Goal: Task Accomplishment & Management: Use online tool/utility

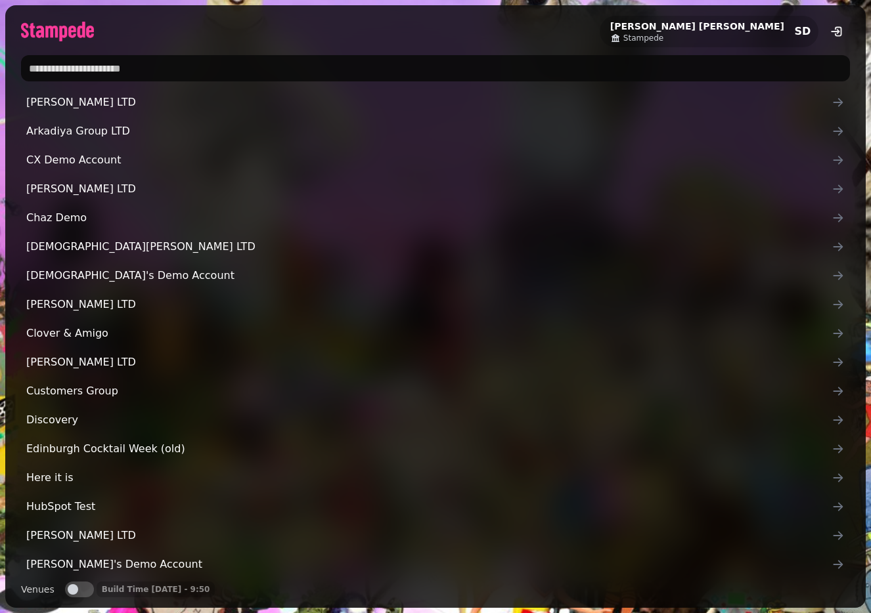
click at [663, 43] on span "Stampede" at bounding box center [643, 38] width 40 height 11
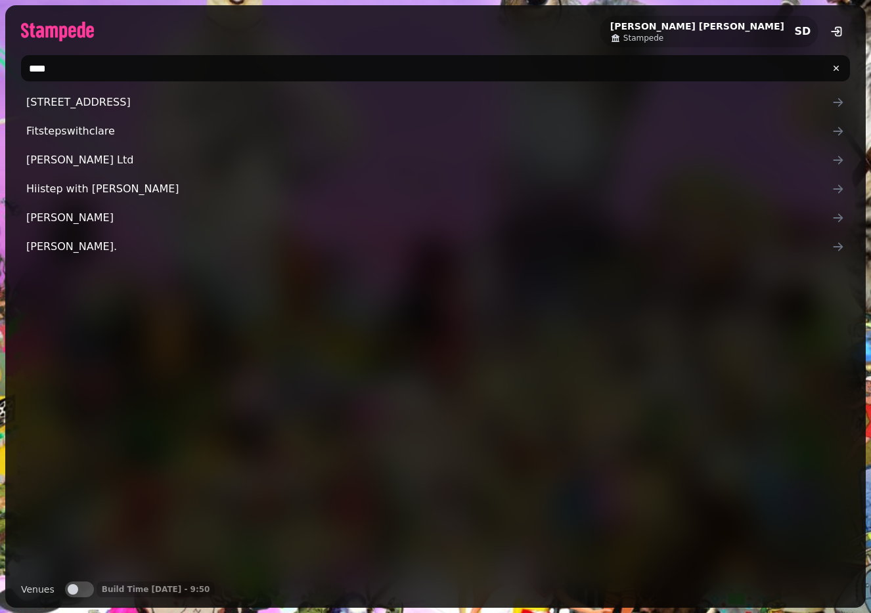
type input "****"
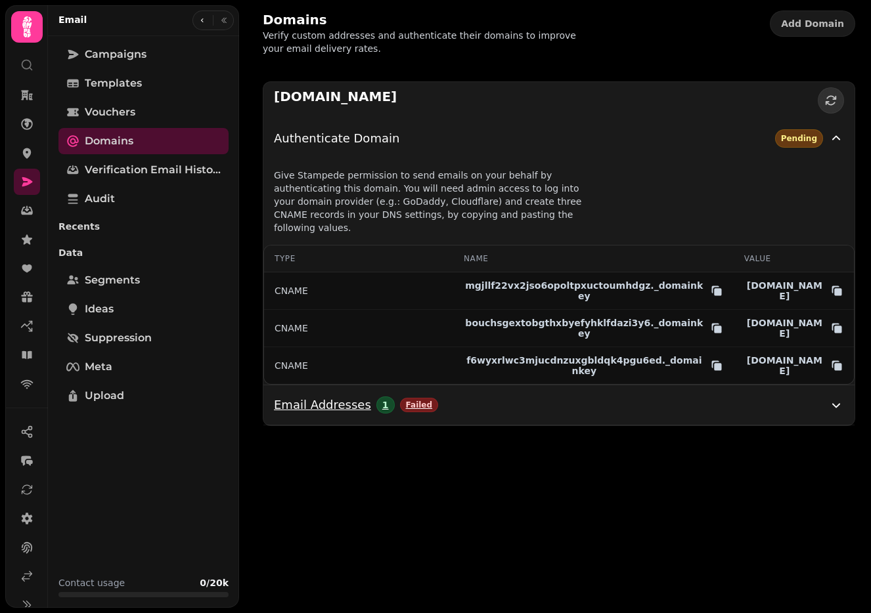
click at [638, 396] on div "Email Addresses 1 Failed" at bounding box center [551, 405] width 554 height 18
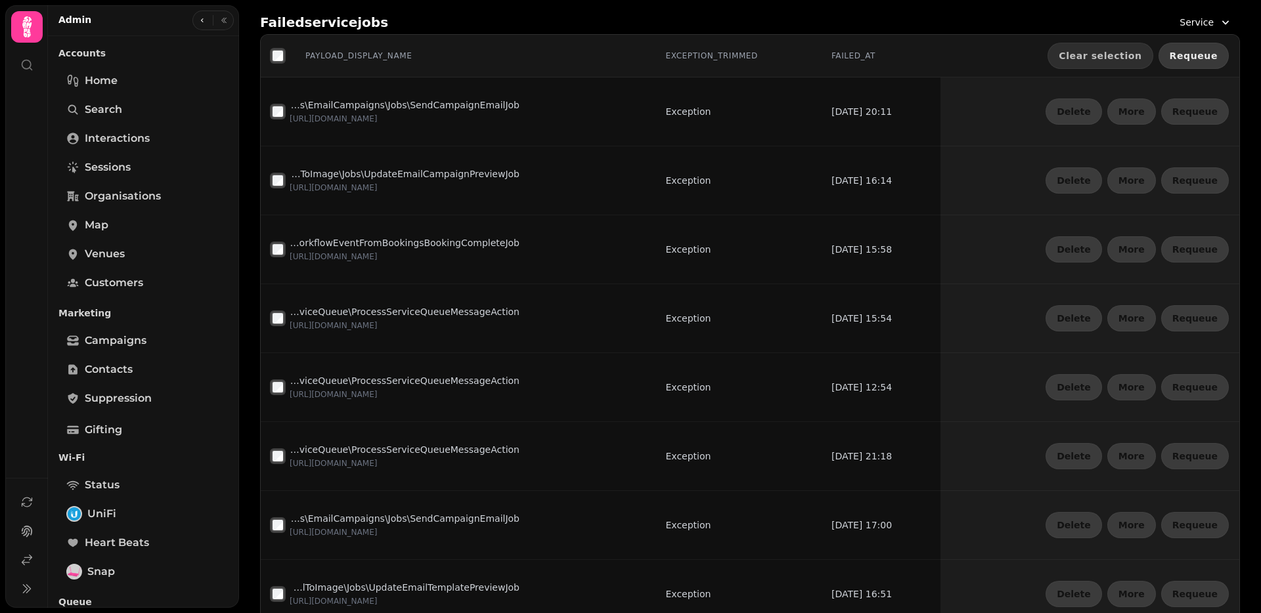
click at [1186, 57] on span "Requeue" at bounding box center [1194, 55] width 48 height 9
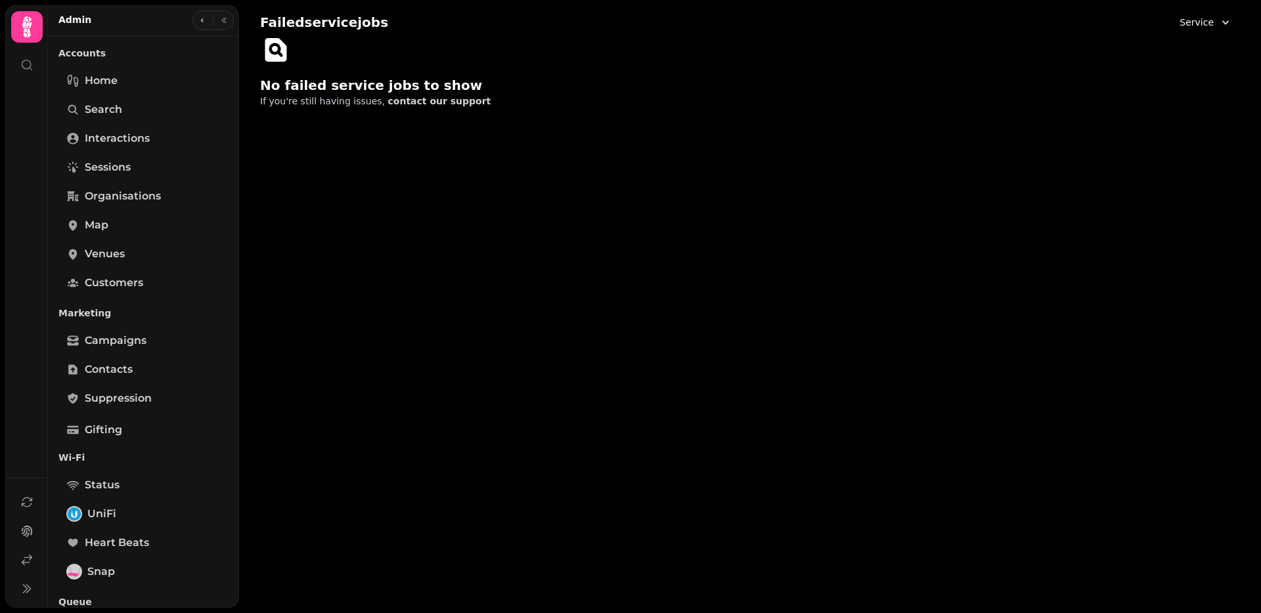
click at [1224, 24] on icon "button" at bounding box center [1225, 22] width 13 height 13
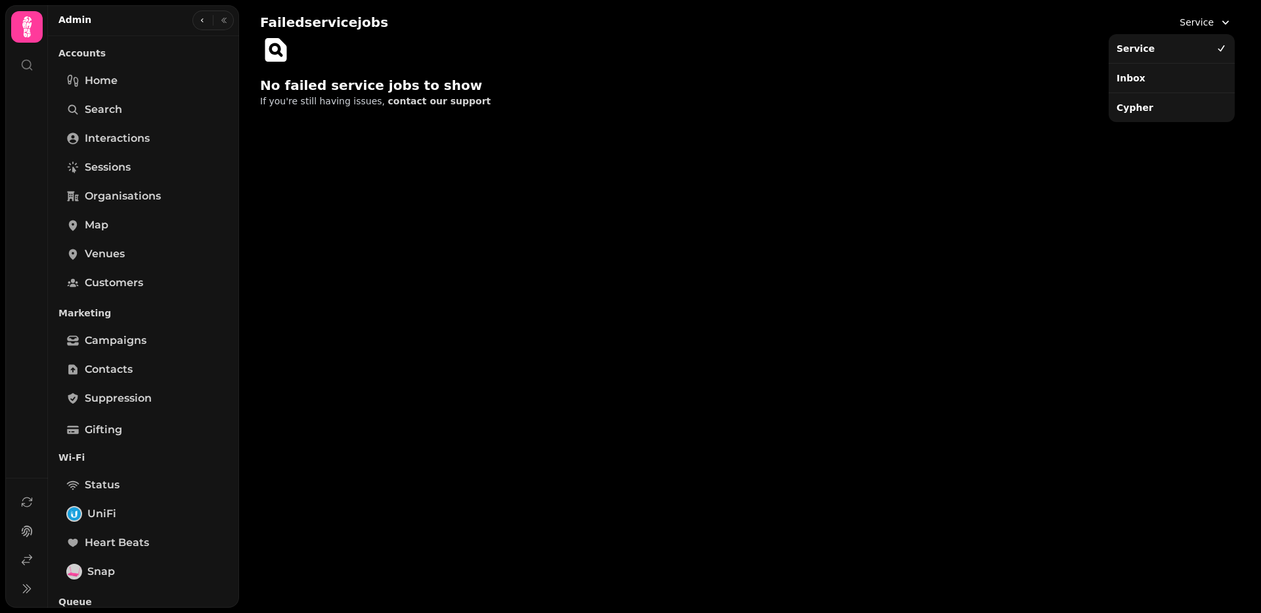
click at [1186, 78] on div "Inbox" at bounding box center [1171, 78] width 121 height 24
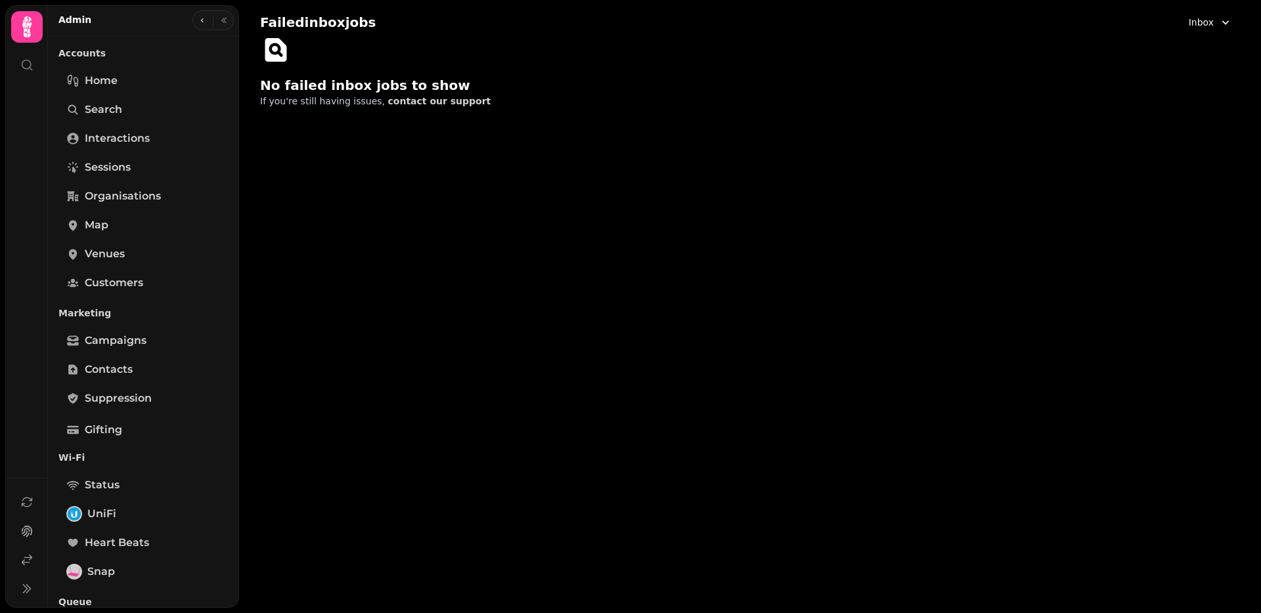
click at [1186, 16] on button "Inbox" at bounding box center [1210, 23] width 59 height 24
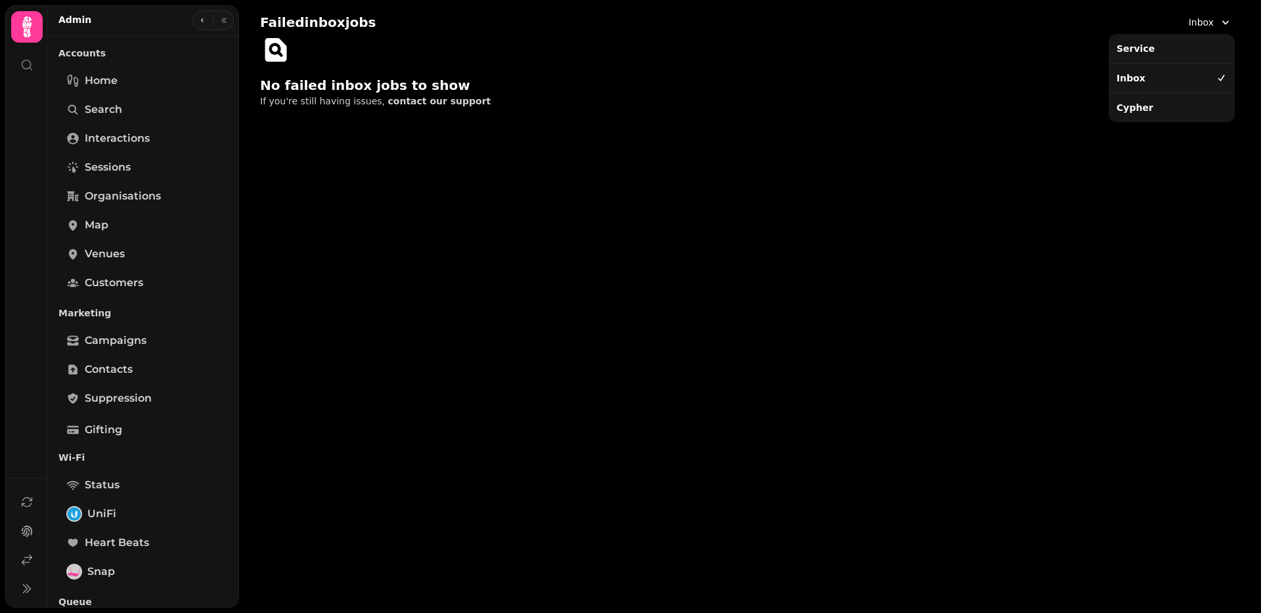
click at [1178, 107] on div "Cypher" at bounding box center [1171, 108] width 121 height 24
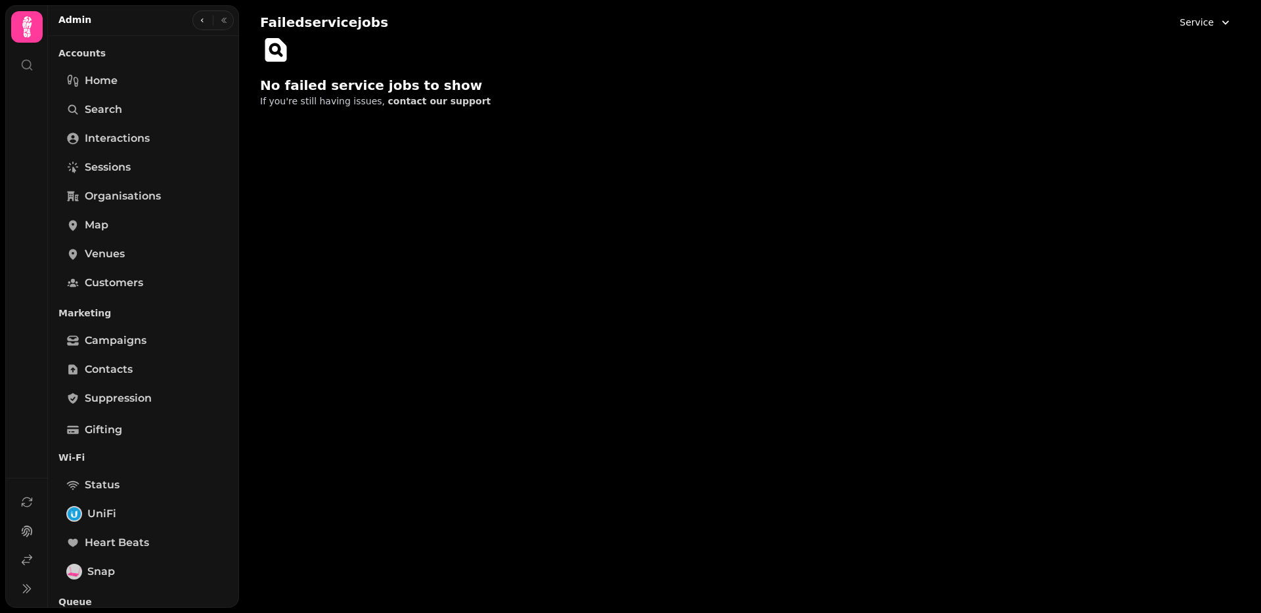
click at [1188, 25] on span "Service" at bounding box center [1197, 22] width 34 height 13
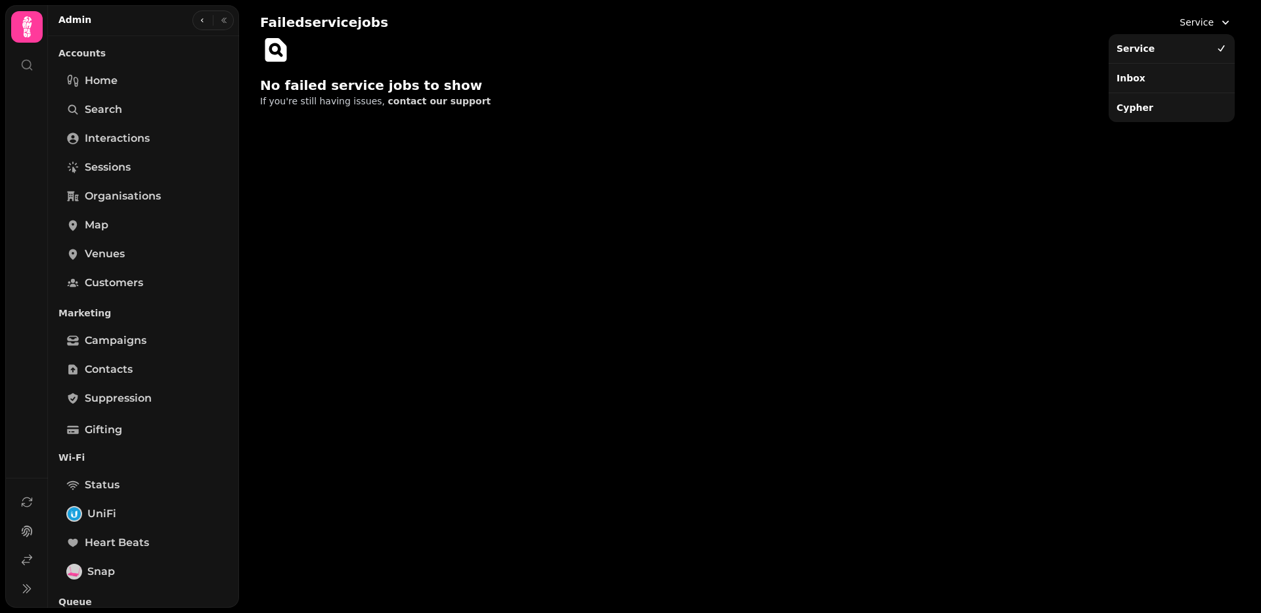
click at [1166, 109] on div "Cypher" at bounding box center [1171, 108] width 121 height 24
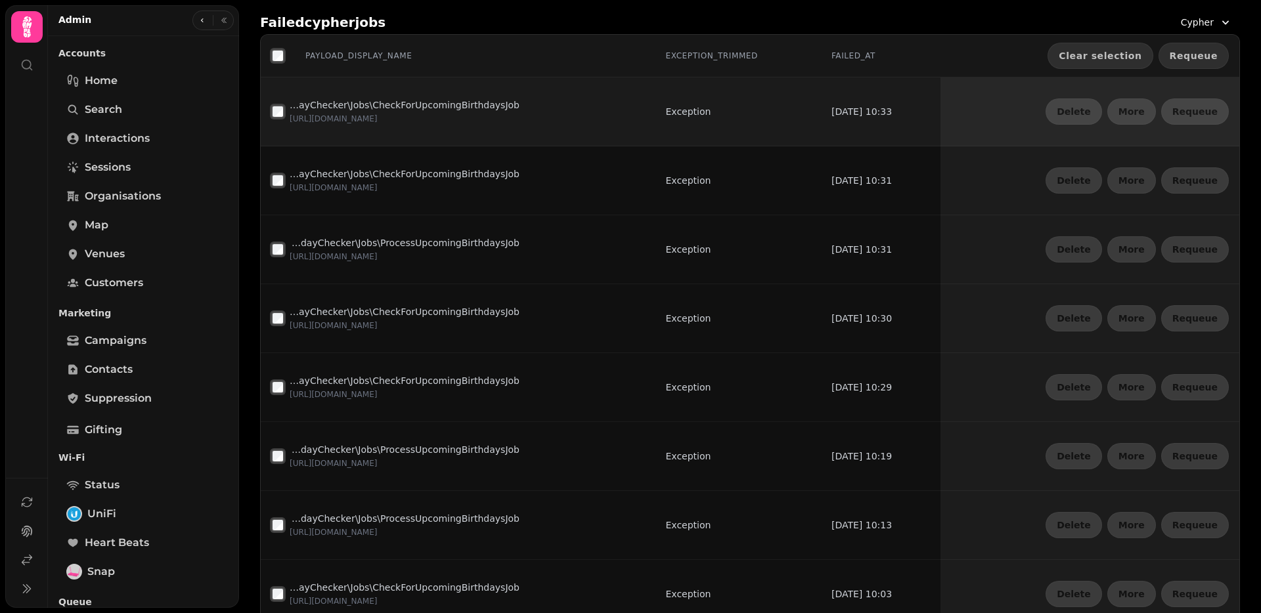
click at [1195, 64] on button "Requeue" at bounding box center [1194, 56] width 70 height 26
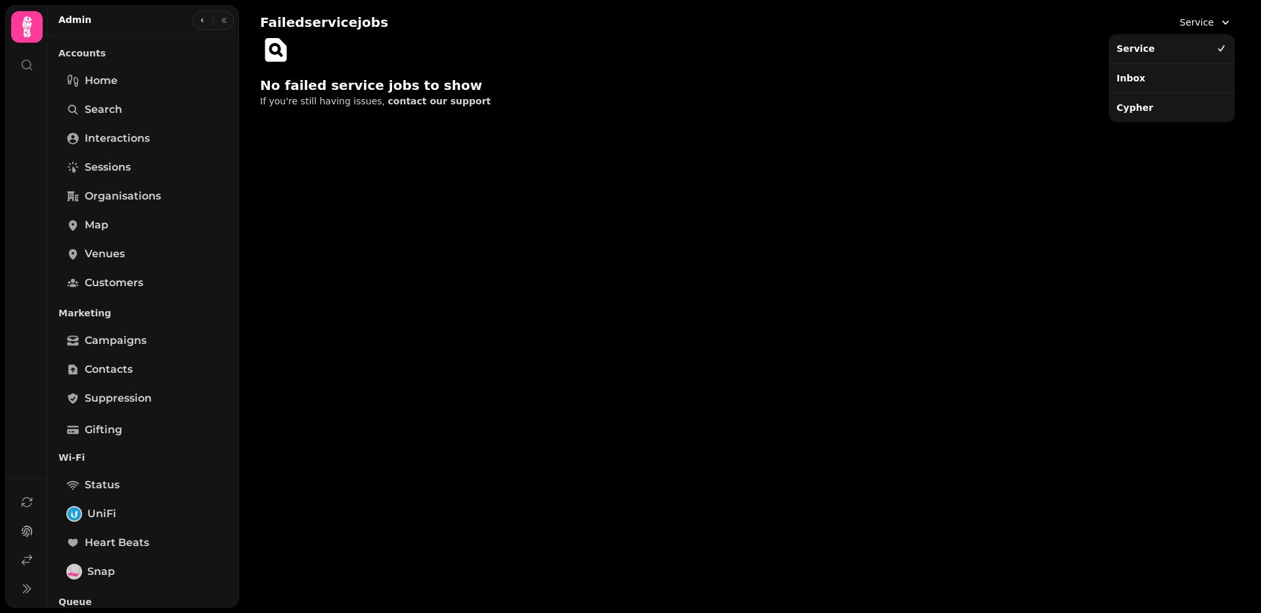
click at [1230, 14] on button "Service" at bounding box center [1206, 23] width 68 height 24
drag, startPoint x: 1155, startPoint y: 83, endPoint x: 1122, endPoint y: 87, distance: 33.7
click at [1155, 83] on div "Inbox" at bounding box center [1171, 78] width 121 height 24
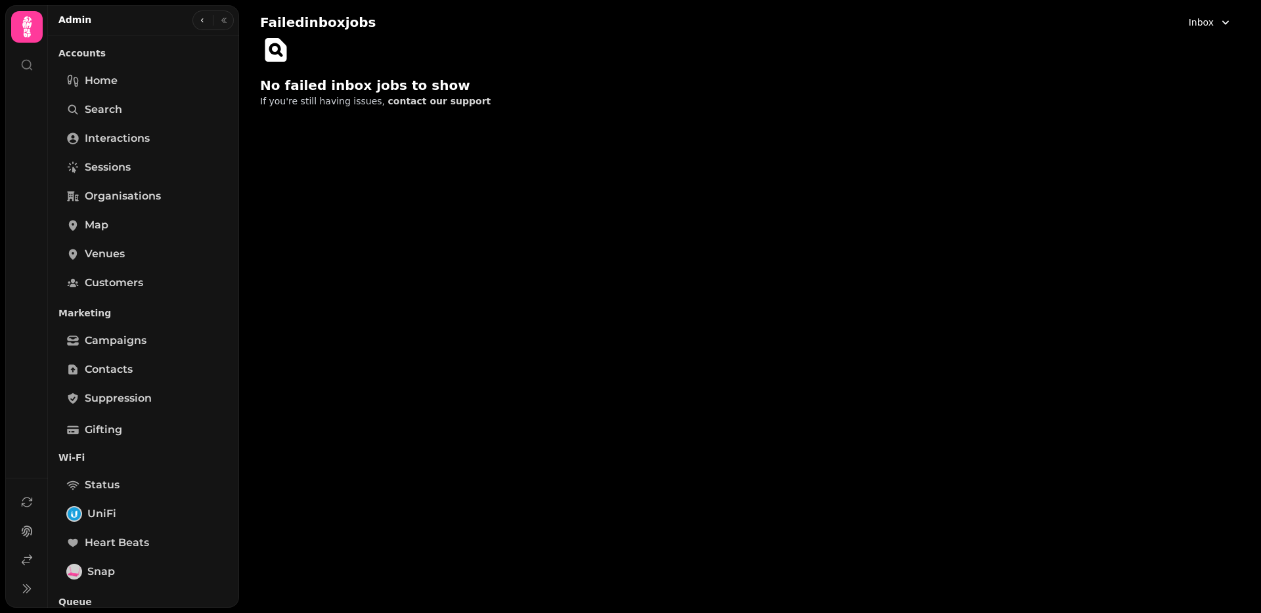
drag, startPoint x: 1240, startPoint y: 12, endPoint x: 1235, endPoint y: 17, distance: 7.0
click at [1240, 12] on div "Failed inbox jobs Inbox No failed inbox jobs to show If you're still having iss…" at bounding box center [750, 59] width 1022 height 118
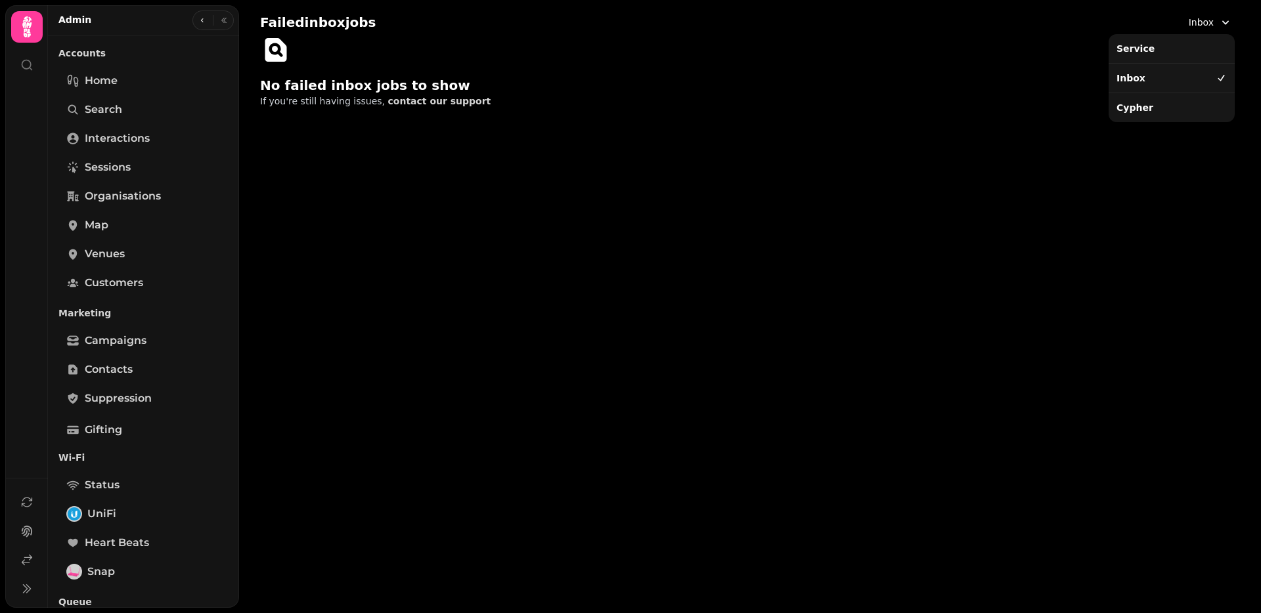
click at [1212, 33] on button "Inbox" at bounding box center [1210, 23] width 59 height 24
drag, startPoint x: 1172, startPoint y: 115, endPoint x: 1165, endPoint y: 113, distance: 8.1
click at [1170, 115] on div "Cypher" at bounding box center [1171, 108] width 121 height 24
